Goal: Information Seeking & Learning: Learn about a topic

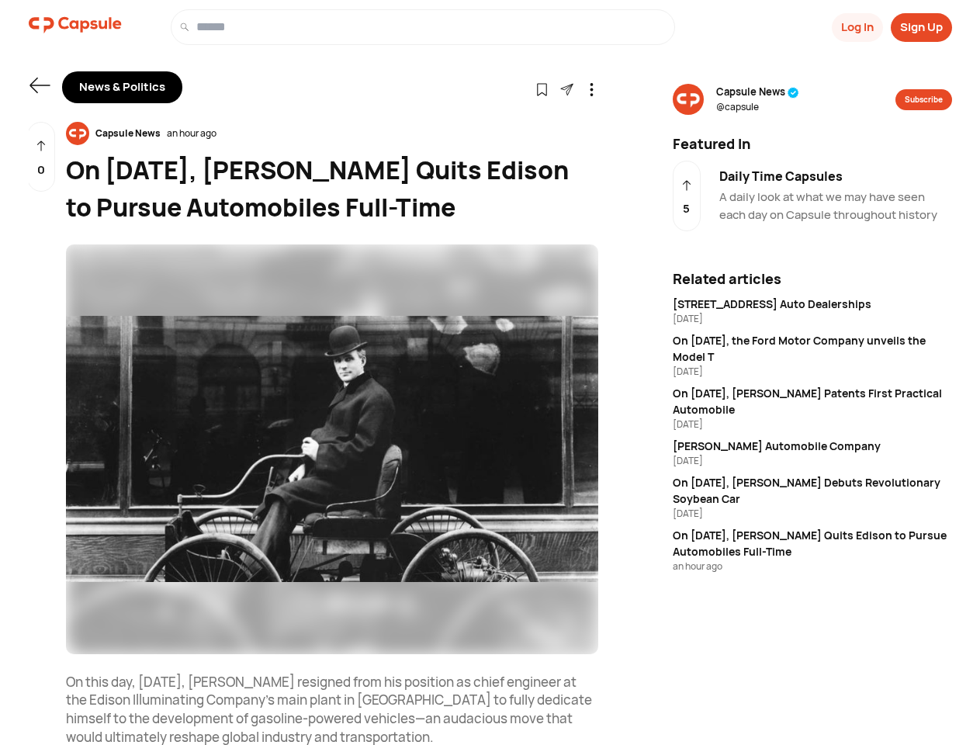
click at [856, 27] on button "Log In" at bounding box center [857, 27] width 51 height 29
click at [921, 27] on button "Sign Up" at bounding box center [921, 27] width 61 height 29
click at [40, 85] on icon at bounding box center [39, 86] width 20 height 16
click at [542, 88] on icon at bounding box center [542, 89] width 13 height 13
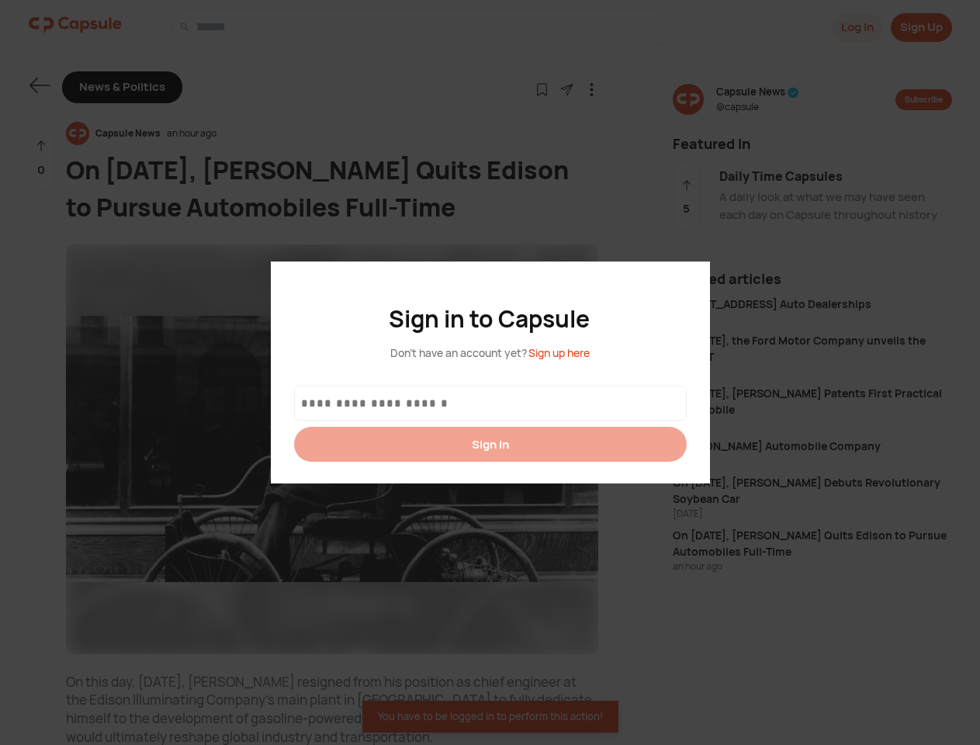
click at [567, 88] on div at bounding box center [490, 372] width 980 height 745
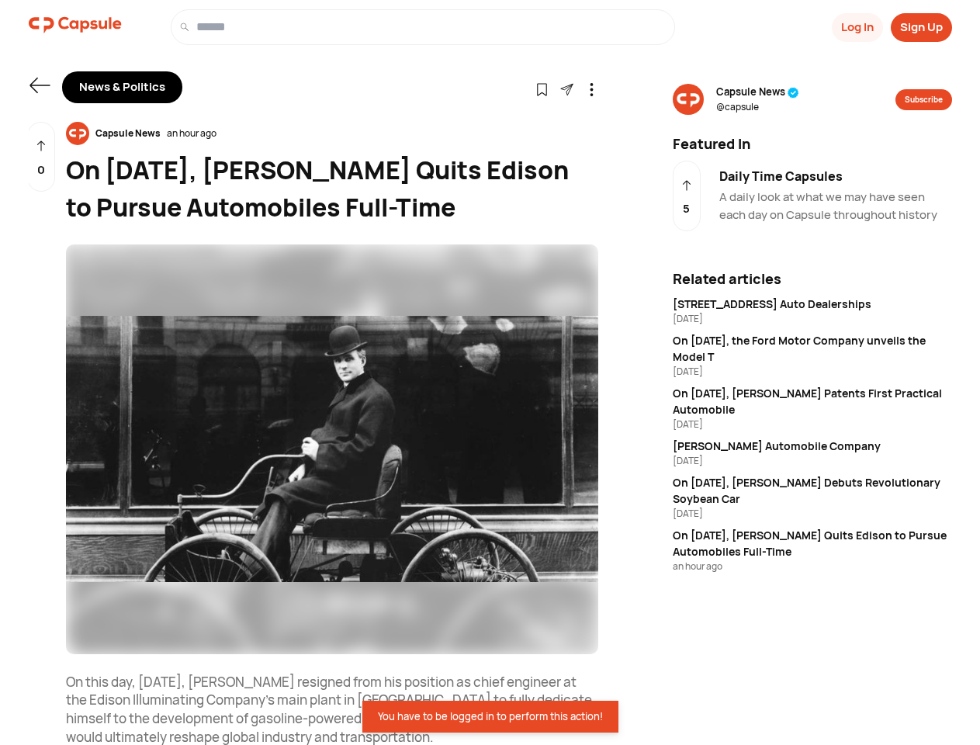
click at [591, 88] on icon at bounding box center [591, 89] width 13 height 13
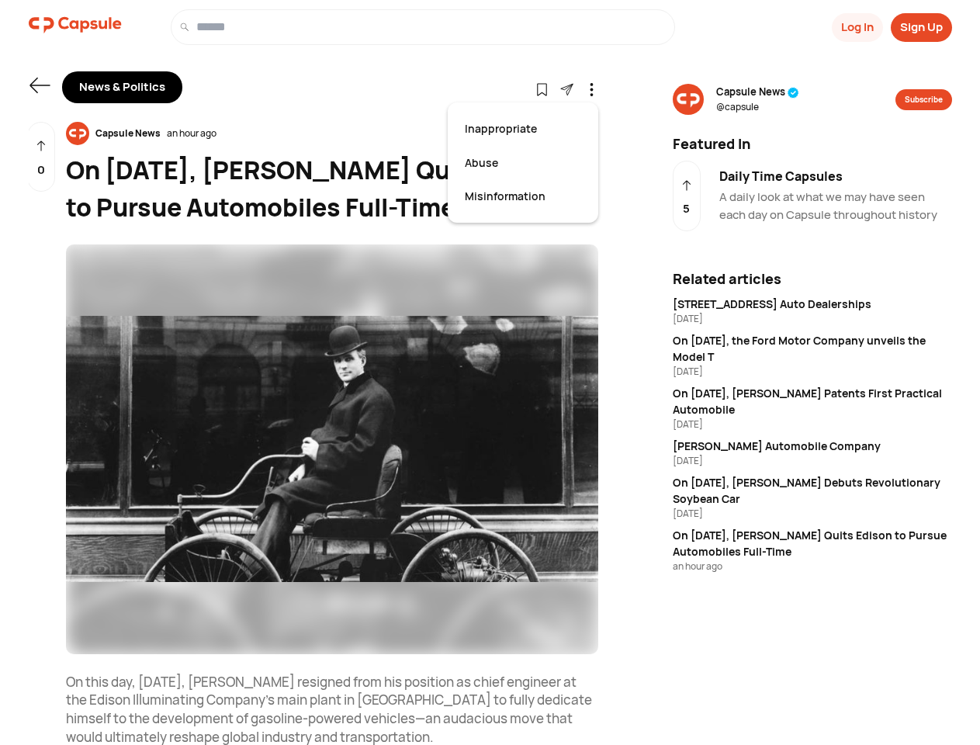
click at [332, 134] on div "Capsule News an hour ago" at bounding box center [332, 133] width 532 height 23
click at [332, 449] on img at bounding box center [332, 450] width 532 height 410
click at [41, 157] on div "0" at bounding box center [41, 157] width 28 height 71
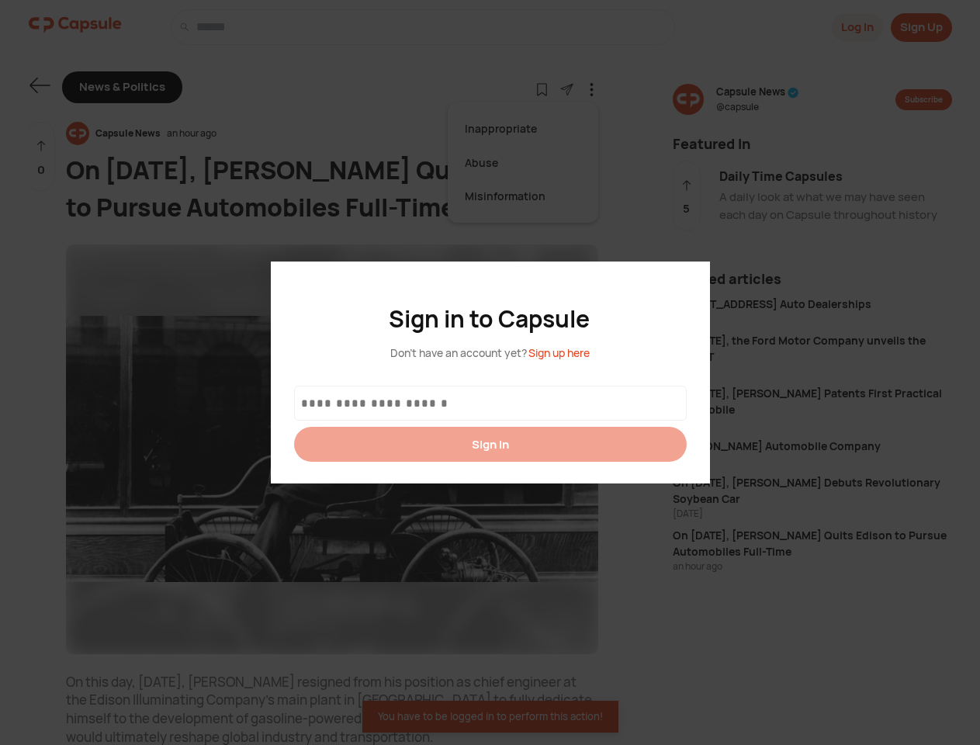
click at [758, 99] on div at bounding box center [490, 372] width 980 height 745
